Goal: Use online tool/utility: Utilize a website feature to perform a specific function

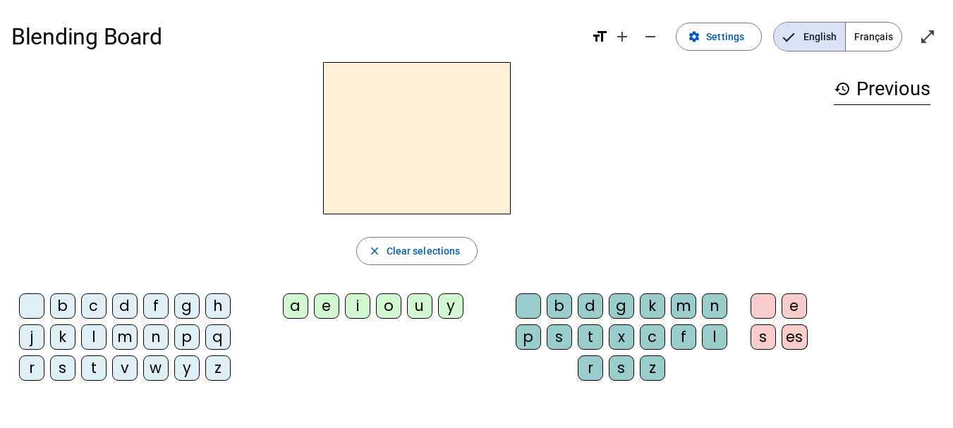
click at [95, 339] on div "l" at bounding box center [93, 336] width 25 height 25
click at [324, 304] on div "e" at bounding box center [326, 305] width 25 height 25
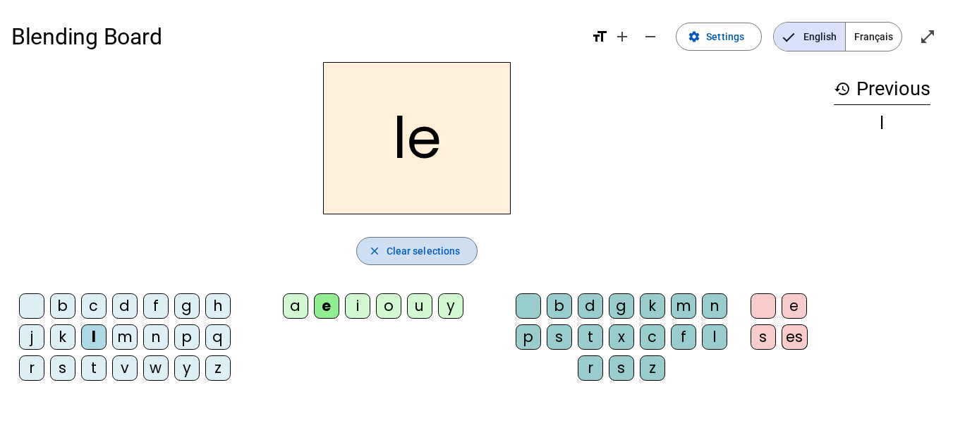
click at [373, 248] on mat-icon "close" at bounding box center [374, 251] width 13 height 13
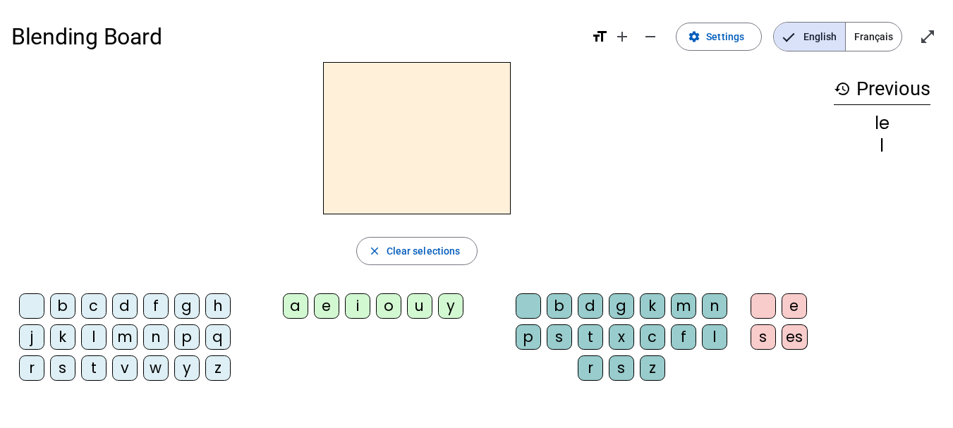
click at [92, 334] on div "l" at bounding box center [93, 336] width 25 height 25
click at [423, 298] on div "u" at bounding box center [419, 305] width 25 height 25
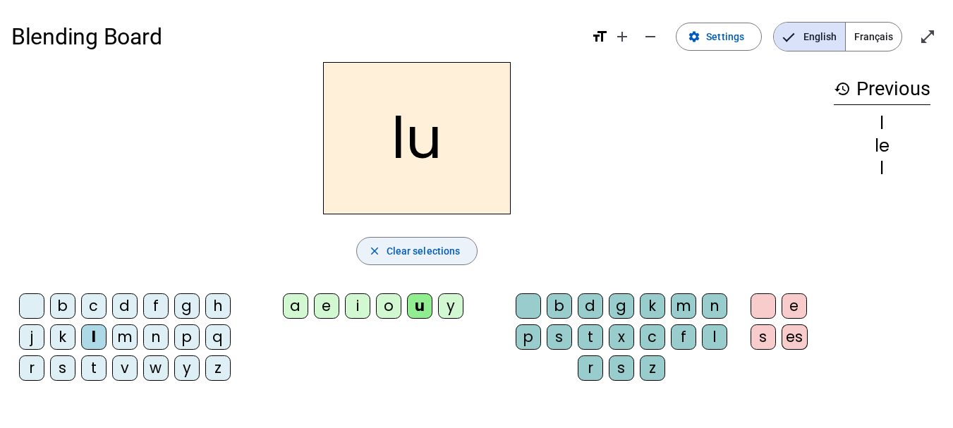
click at [374, 247] on mat-icon "close" at bounding box center [374, 251] width 13 height 13
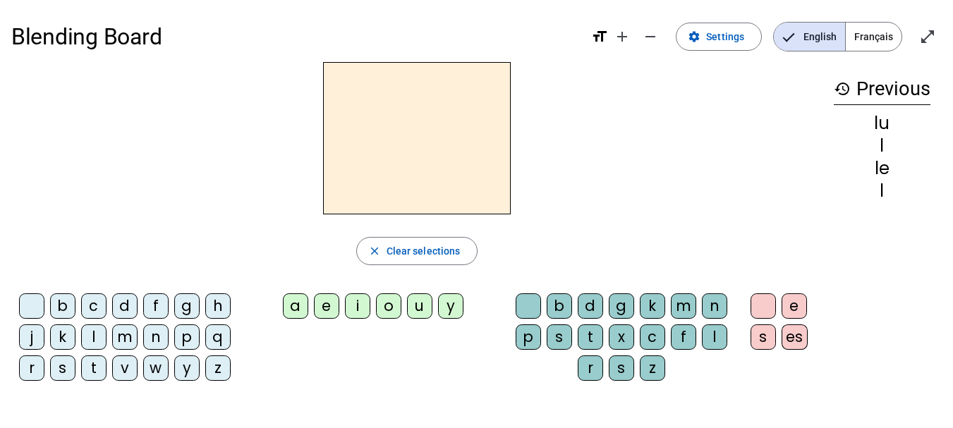
click at [94, 368] on div "t" at bounding box center [93, 367] width 25 height 25
click at [418, 300] on div "u" at bounding box center [419, 305] width 25 height 25
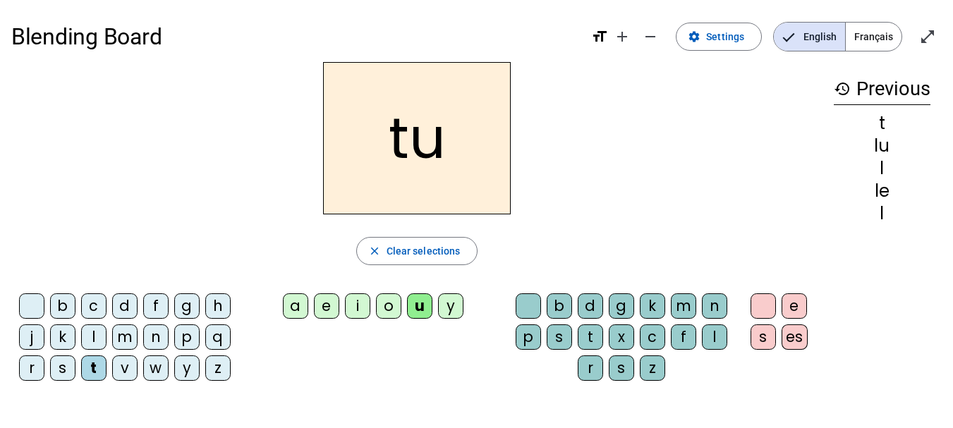
click at [339, 245] on div "close Clear selections" at bounding box center [416, 251] width 811 height 28
click at [358, 245] on span "button" at bounding box center [417, 251] width 121 height 34
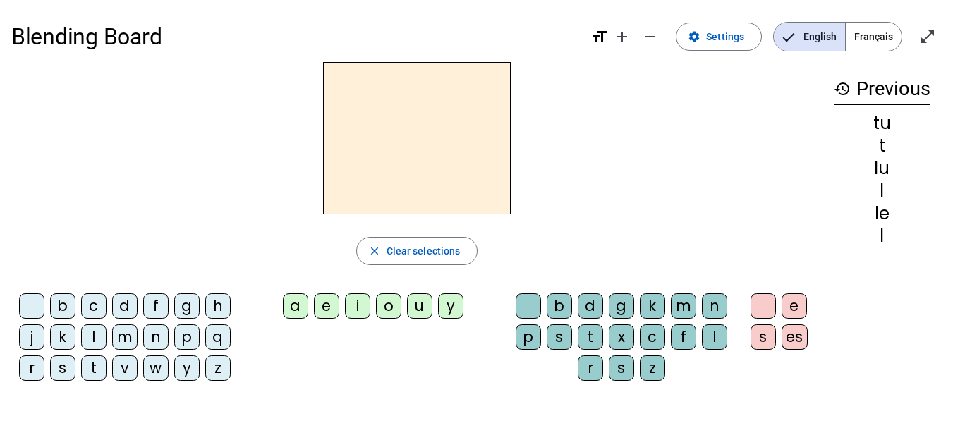
click at [121, 297] on div "d" at bounding box center [124, 305] width 25 height 25
click at [422, 311] on div "u" at bounding box center [419, 305] width 25 height 25
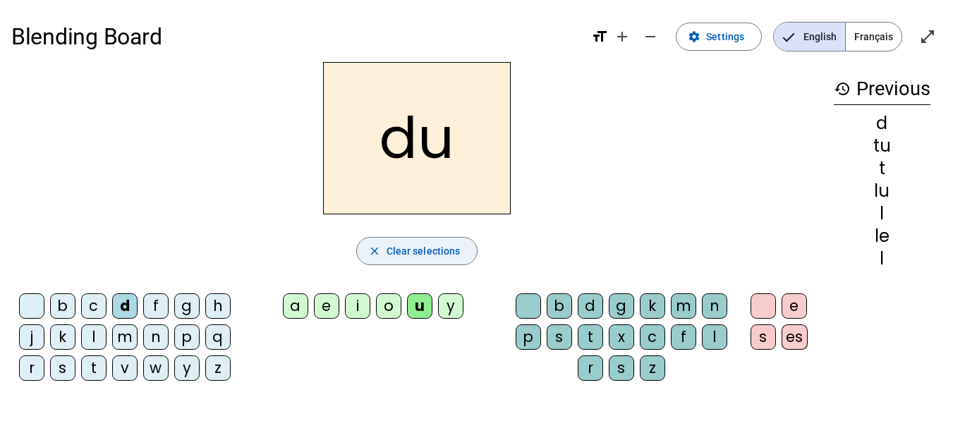
click at [369, 249] on mat-icon "close" at bounding box center [374, 251] width 13 height 13
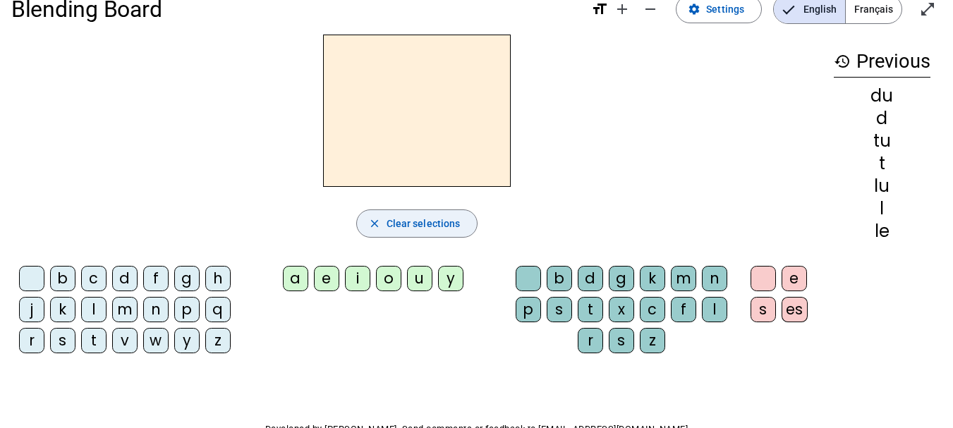
scroll to position [49, 0]
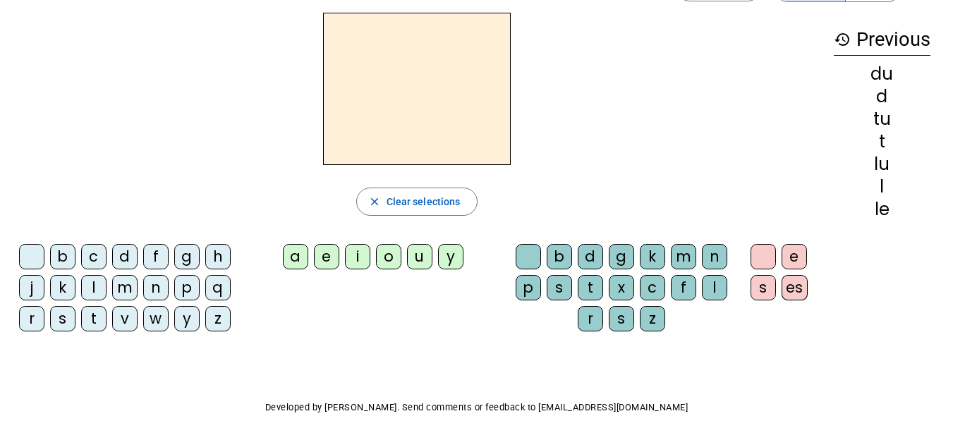
click at [114, 252] on div "d" at bounding box center [124, 256] width 25 height 25
click at [325, 252] on div "e" at bounding box center [326, 256] width 25 height 25
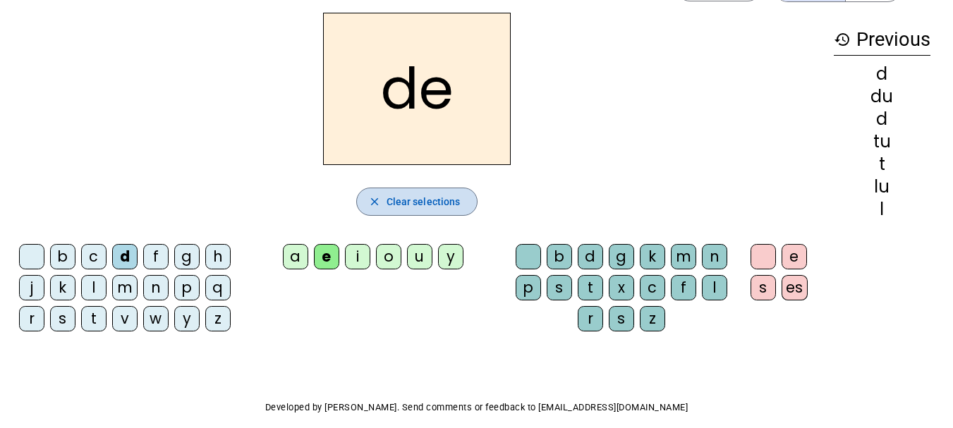
click at [370, 190] on span "button" at bounding box center [417, 202] width 121 height 34
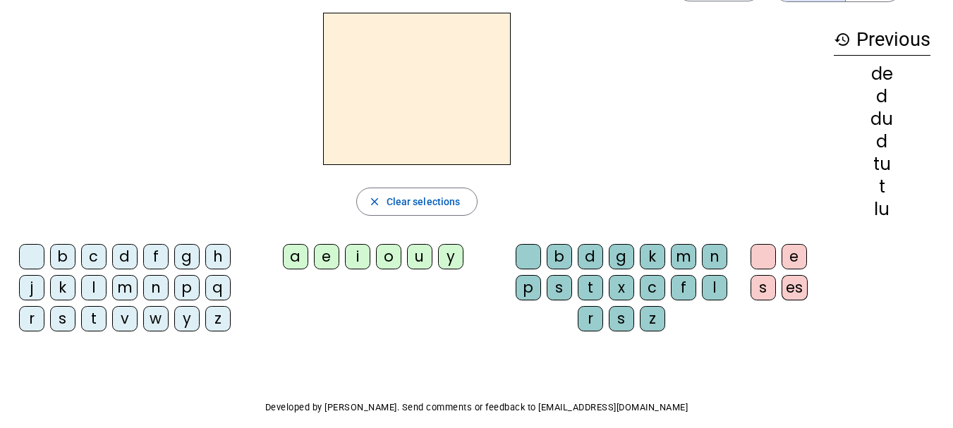
click at [587, 288] on div "t" at bounding box center [590, 287] width 25 height 25
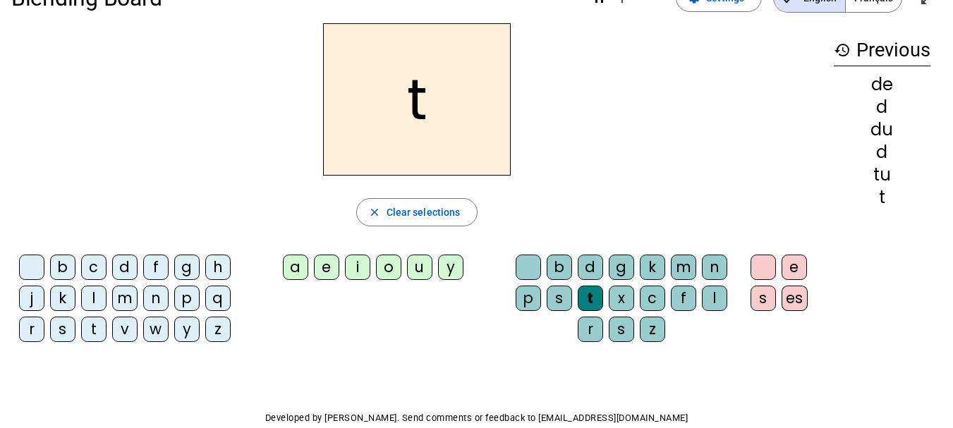
scroll to position [37, 0]
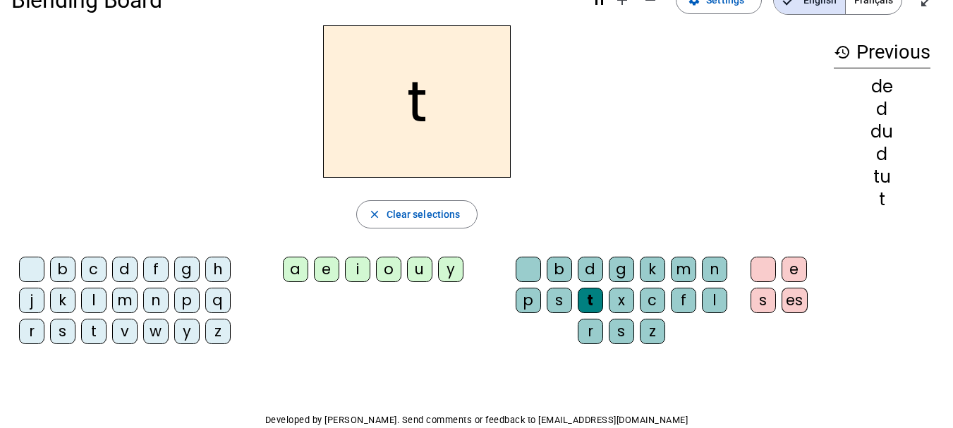
click at [420, 267] on div "u" at bounding box center [419, 269] width 25 height 25
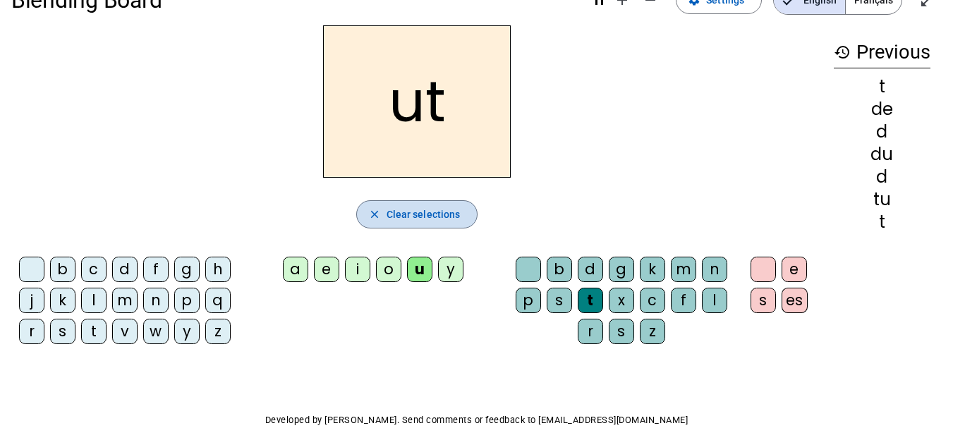
click at [358, 202] on span "button" at bounding box center [417, 214] width 121 height 34
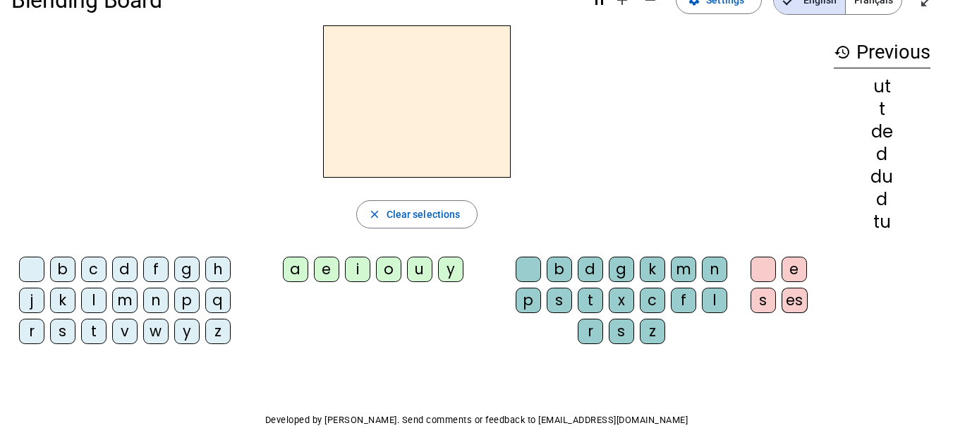
click at [94, 329] on div "t" at bounding box center [93, 331] width 25 height 25
click at [327, 267] on div "e" at bounding box center [326, 269] width 25 height 25
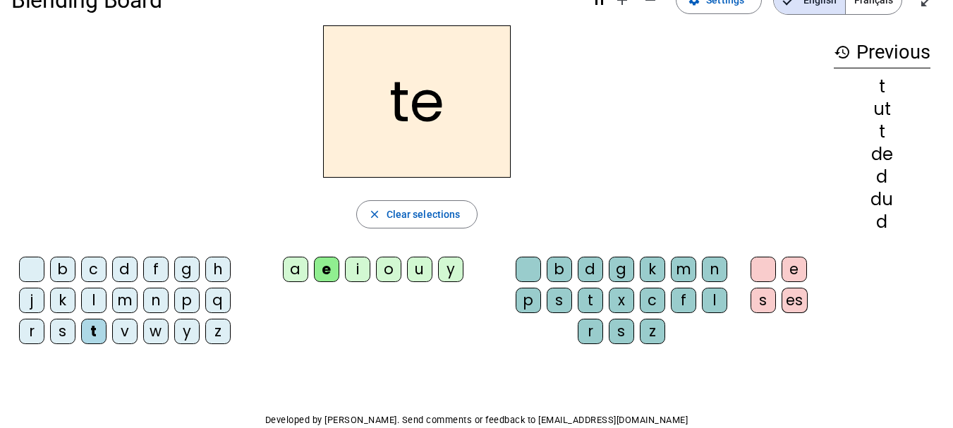
click at [374, 241] on div "te close Clear selections b c d f g h j k l m n p q r s t v w y z a e i o u y b…" at bounding box center [416, 190] width 811 height 330
